Goal: Task Accomplishment & Management: Use online tool/utility

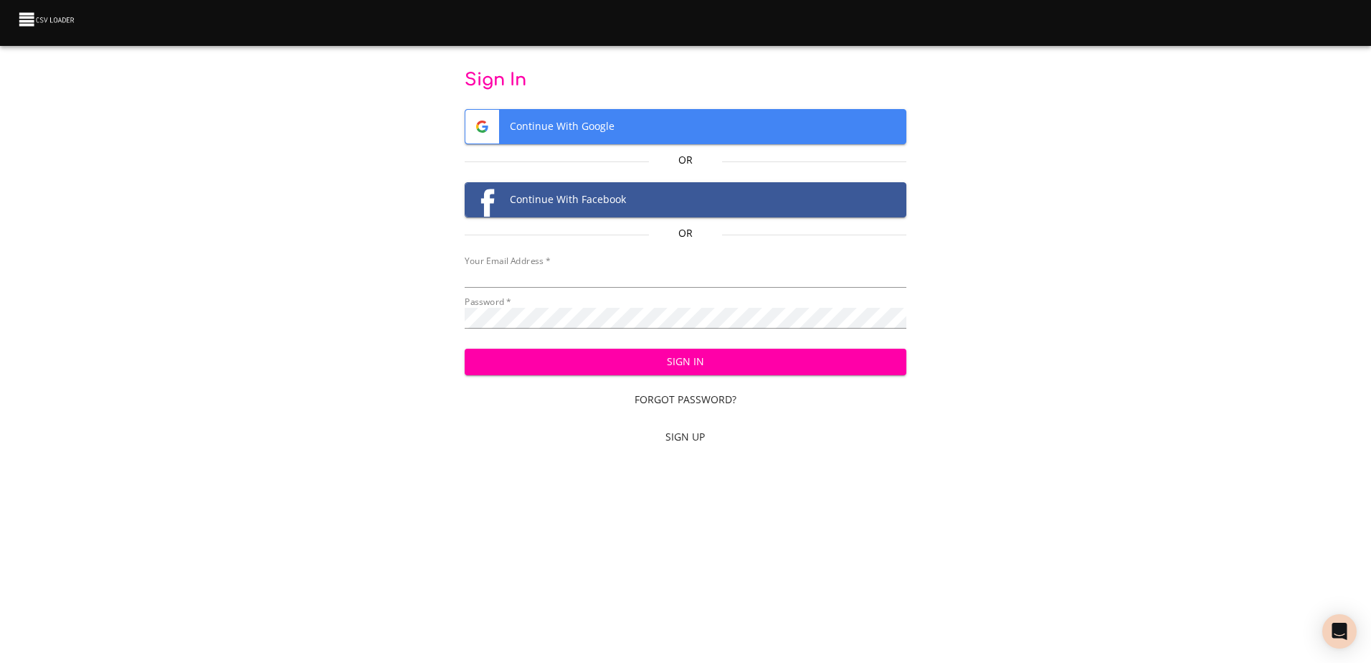
type input "[EMAIL_ADDRESS][DOMAIN_NAME]"
click at [780, 364] on span "Sign In" at bounding box center [685, 362] width 419 height 18
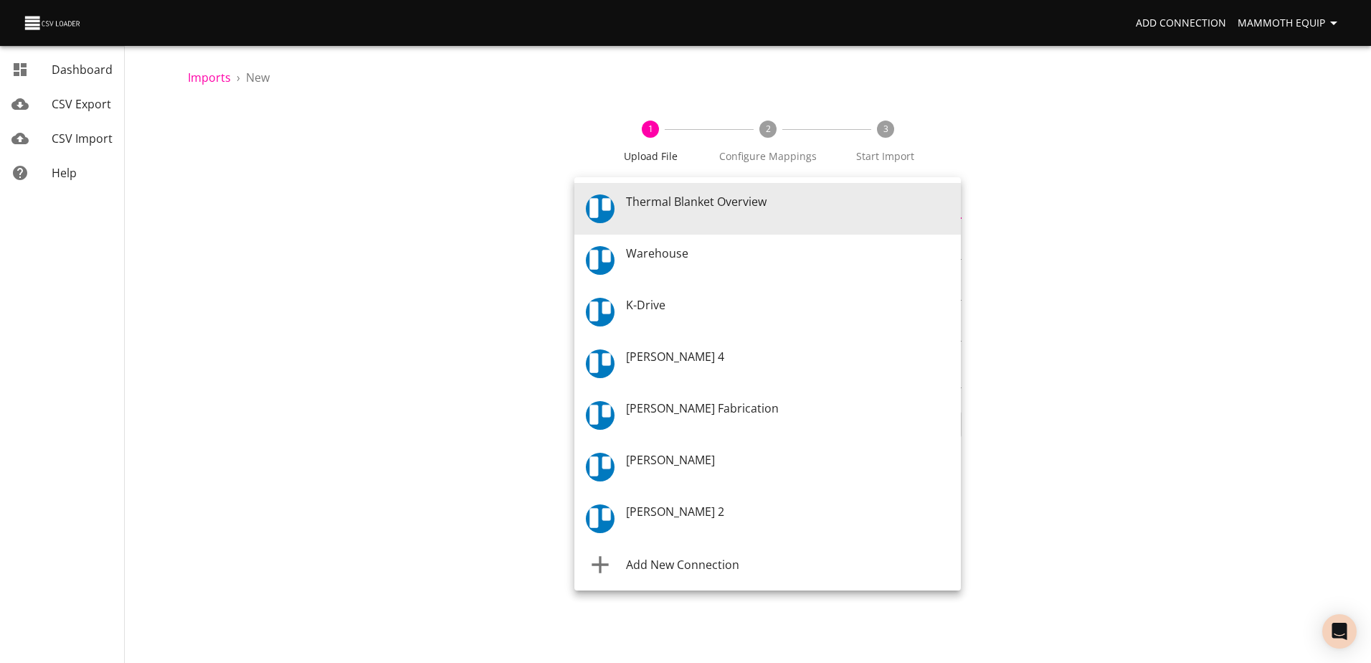
click at [952, 204] on body "Add Connection Mammoth Equip Dashboard CSV Export CSV Import Help Imports › New…" at bounding box center [685, 331] width 1371 height 663
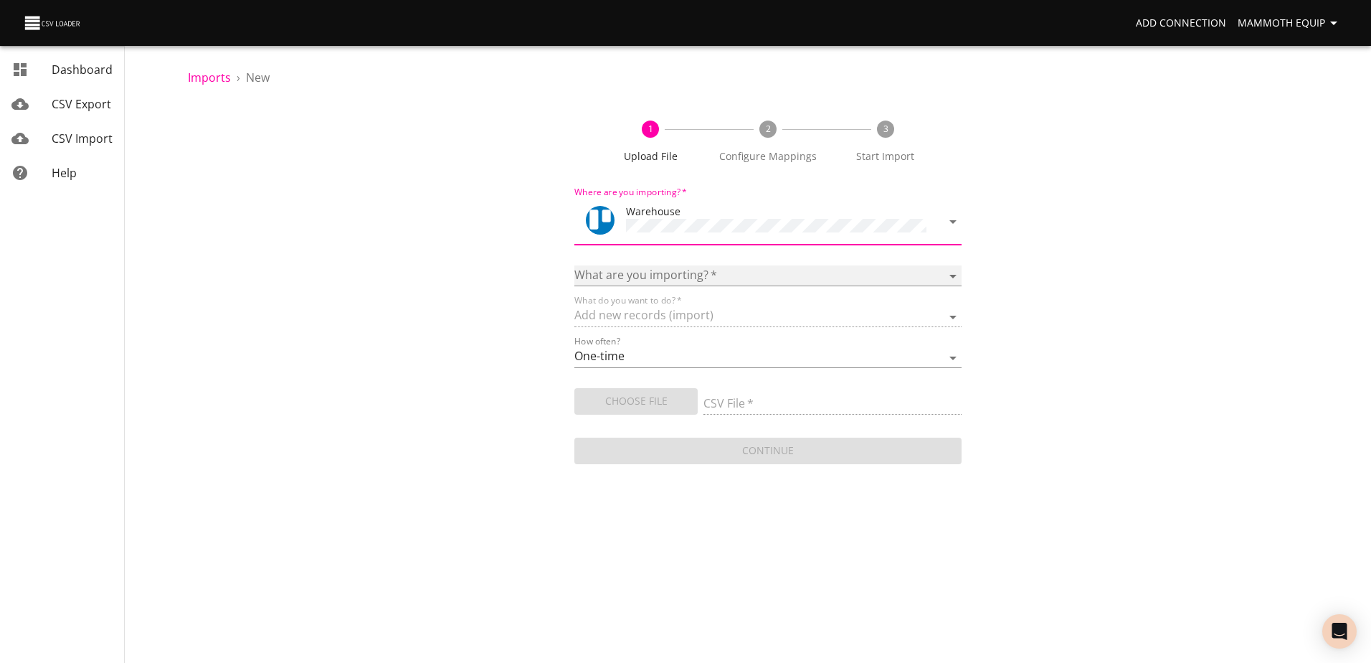
click at [953, 274] on select "Boards Cards Checkitems Checklists" at bounding box center [767, 275] width 387 height 21
select select "cards"
click at [574, 265] on select "Boards Cards Checkitems Checklists" at bounding box center [767, 275] width 387 height 21
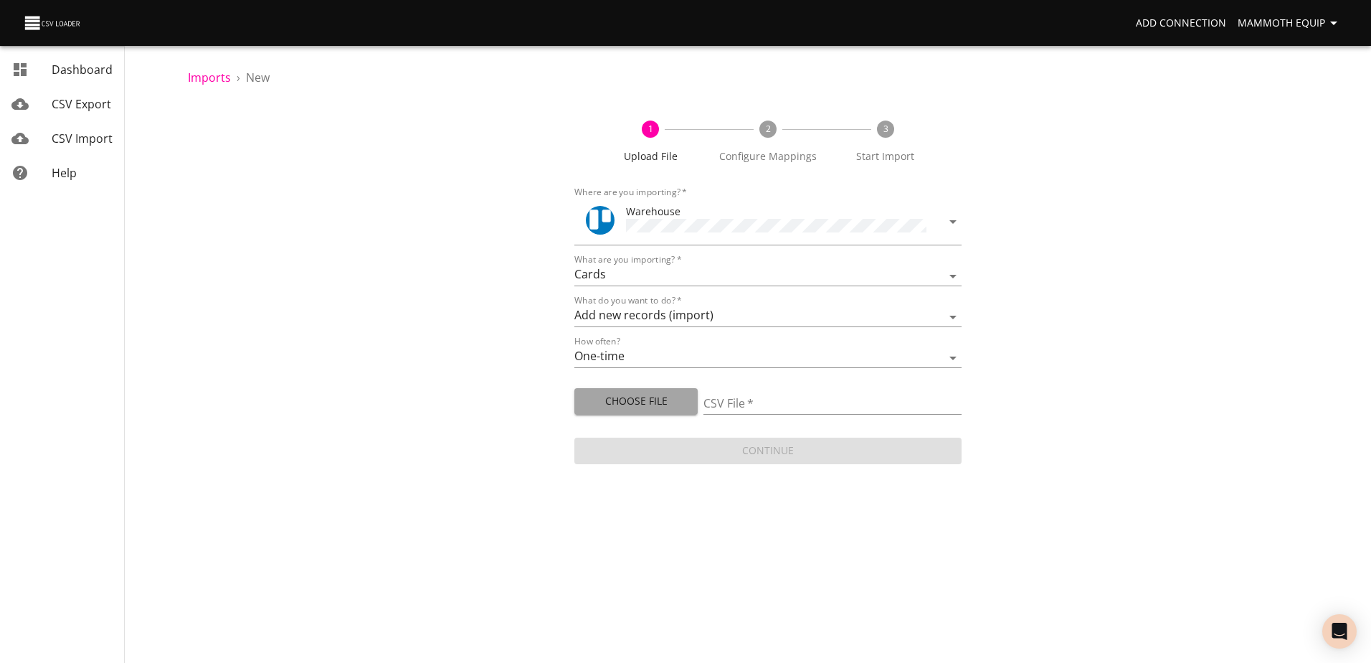
click at [624, 397] on span "Choose File" at bounding box center [636, 401] width 100 height 18
type input "Import1.xlsx"
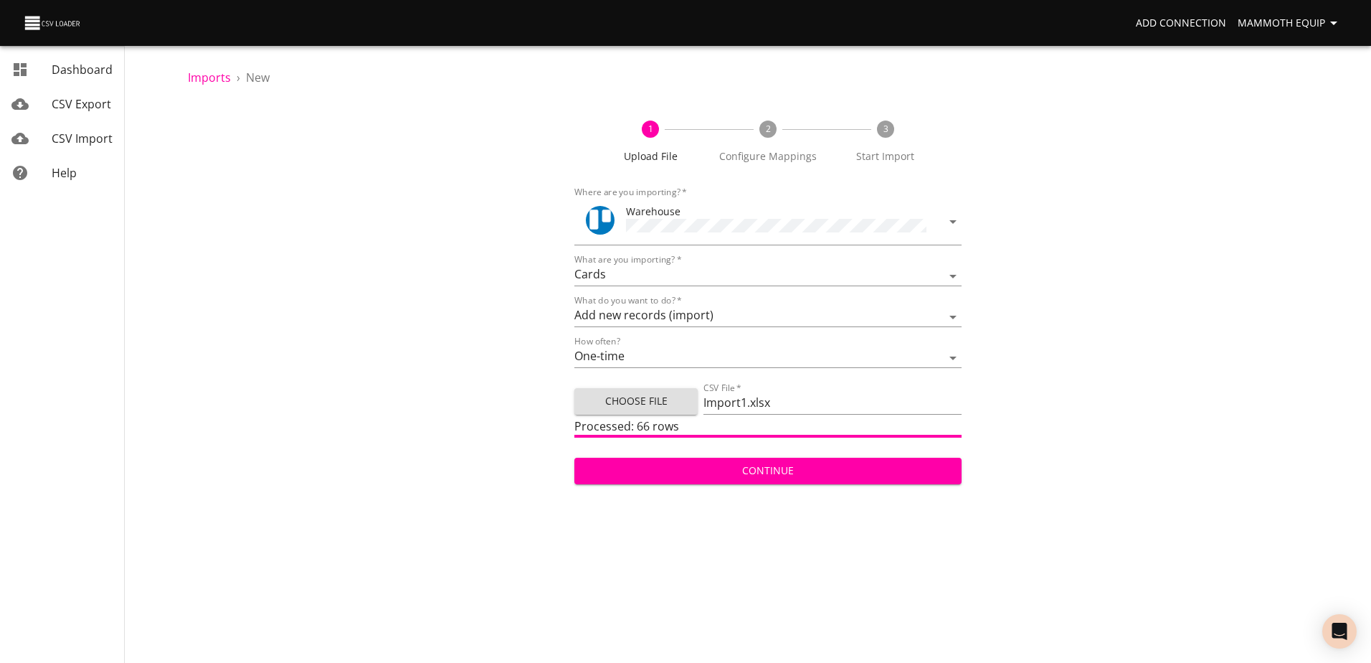
click at [772, 471] on span "Continue" at bounding box center [768, 471] width 364 height 18
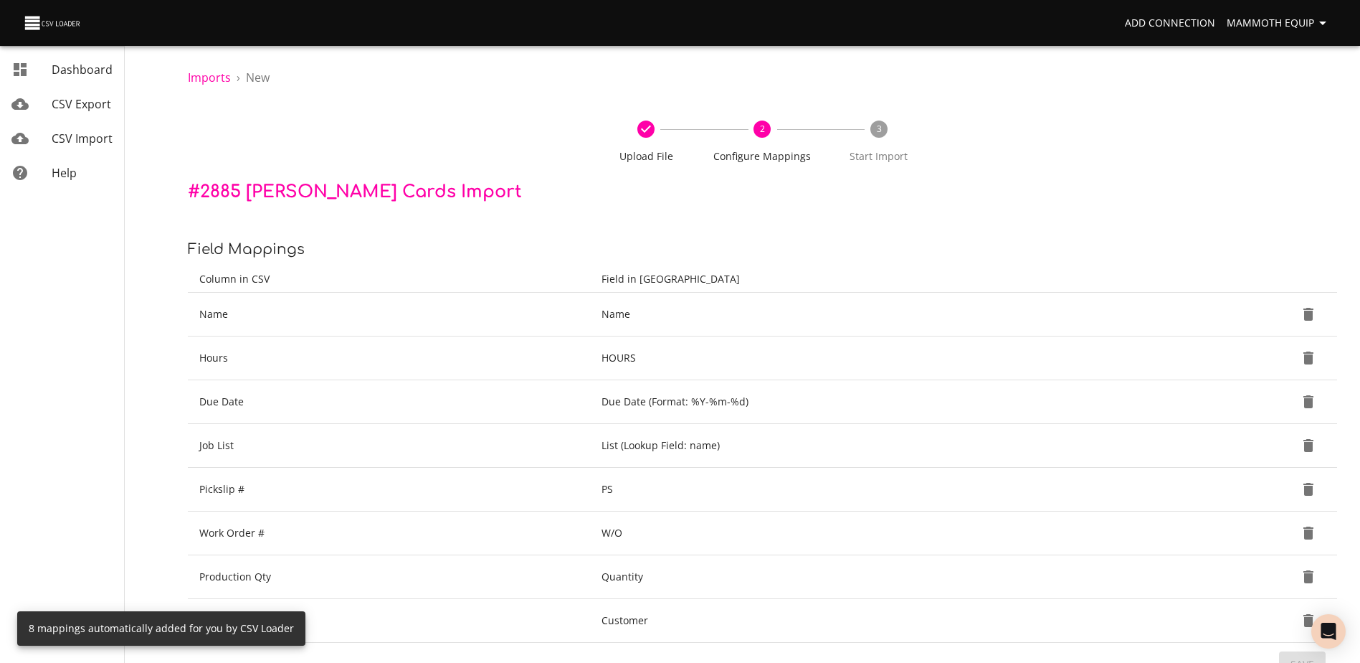
scroll to position [151, 0]
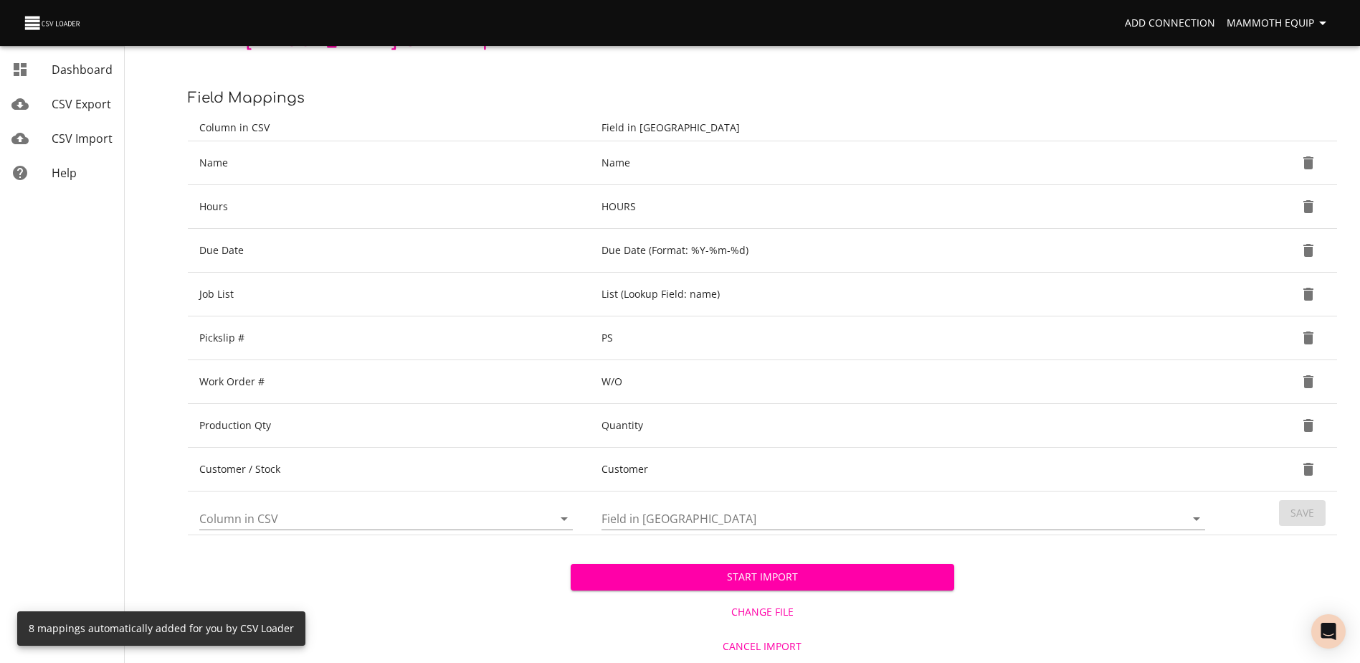
click at [719, 574] on span "Start Import" at bounding box center [762, 577] width 360 height 18
